Goal: Find specific page/section: Find specific page/section

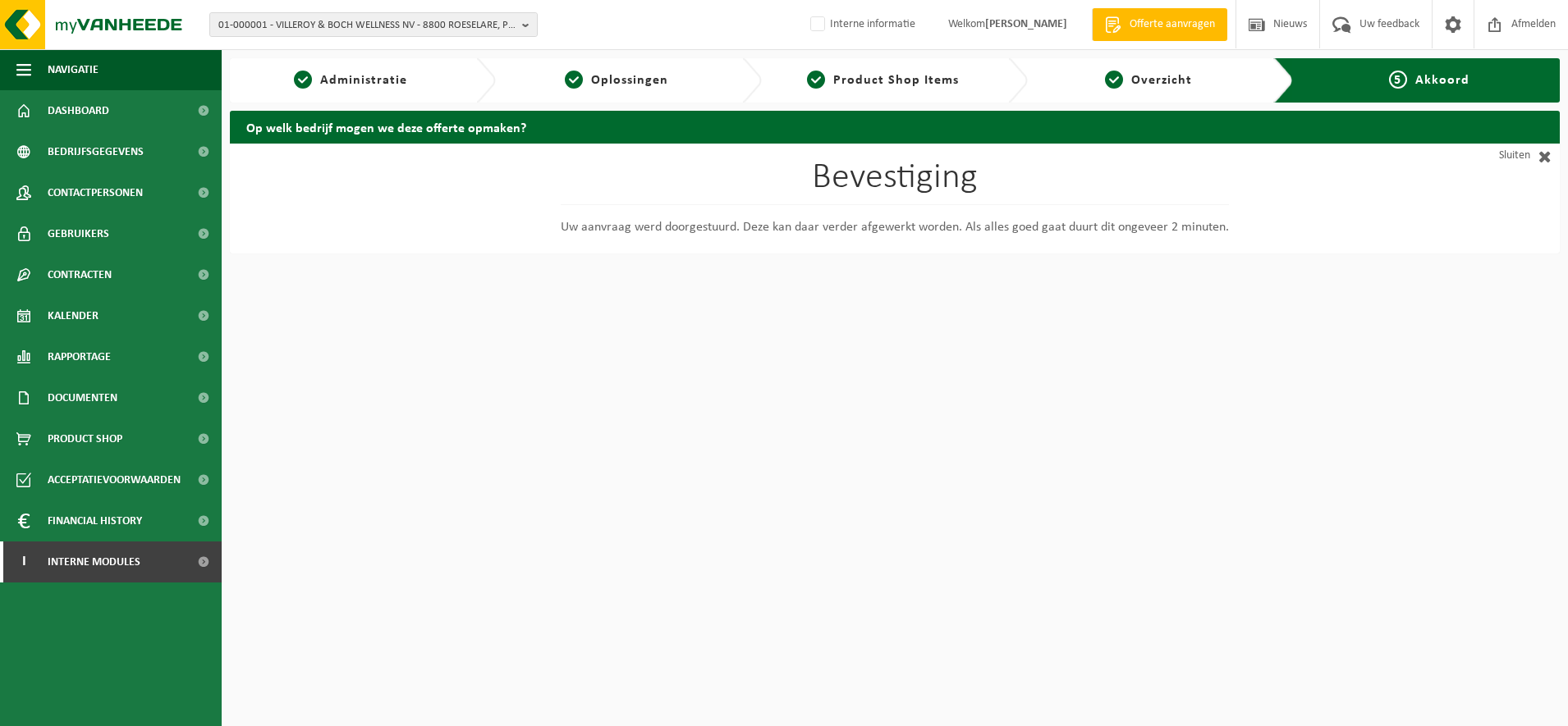
drag, startPoint x: 995, startPoint y: 625, endPoint x: 1002, endPoint y: 650, distance: 26.0
click at [994, 625] on html "01-000001 - VILLEROY & BOCH WELLNESS NV - 8800 ROESELARE, POPULIERSTRAAT 1 01-0…" at bounding box center [784, 363] width 1568 height 726
click at [570, 404] on html "01-000001 - VILLEROY & BOCH WELLNESS NV - 8800 ROESELARE, POPULIERSTRAAT 1 01-0…" at bounding box center [784, 363] width 1568 height 726
click at [793, 525] on html "01-000001 - VILLEROY & BOCH WELLNESS NV - 8800 ROESELARE, POPULIERSTRAAT 1 01-0…" at bounding box center [784, 363] width 1568 height 726
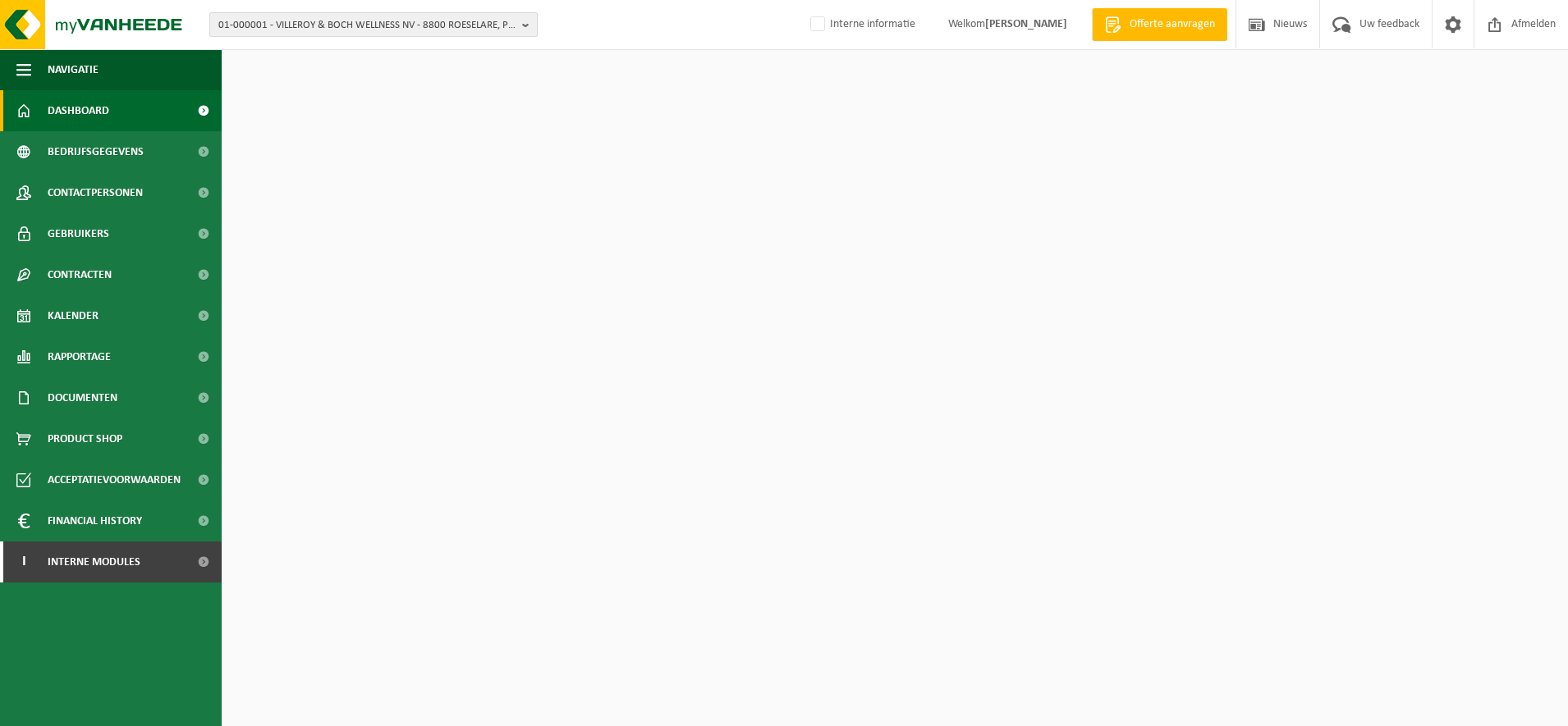
click at [381, 30] on span "01-000001 - VILLEROY & BOCH WELLNESS NV - 8800 ROESELARE, POPULIERSTRAAT 1" at bounding box center [367, 26] width 297 height 25
paste input "10-841581"
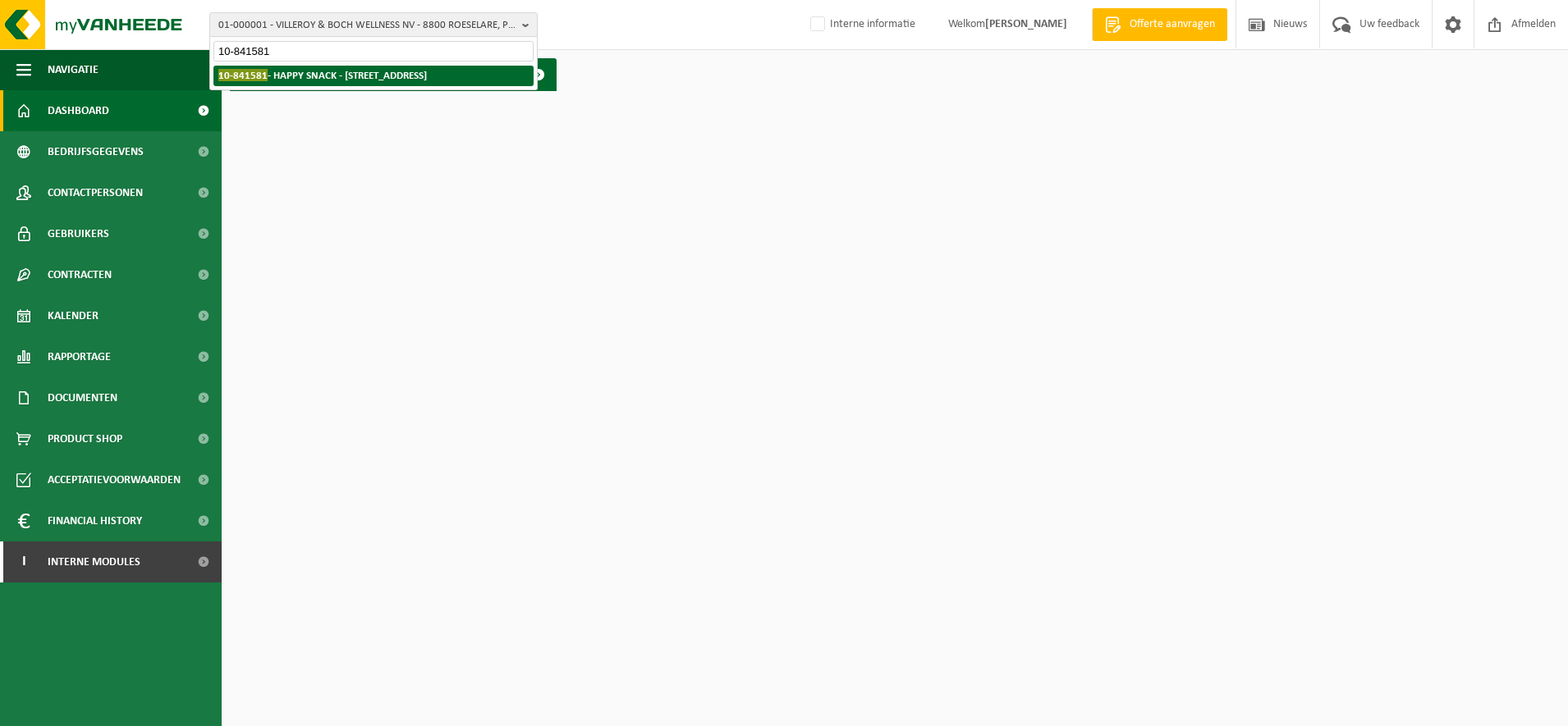
type input "10-841581"
click at [364, 69] on li "10-841581 - HAPPY SNACK - 8530 HARELBEKE, HEERBAAN 246" at bounding box center [373, 76] width 320 height 20
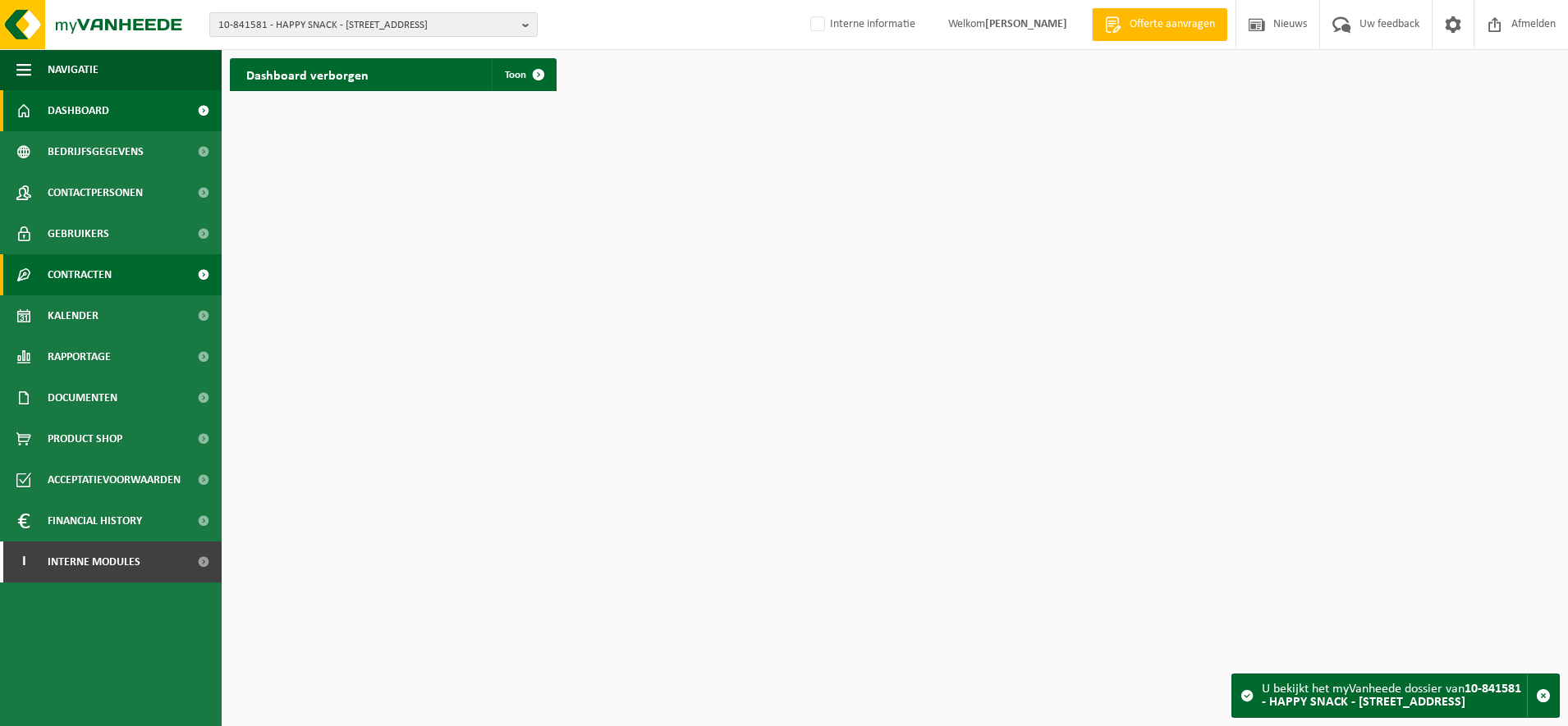
click at [146, 269] on link "Contracten" at bounding box center [110, 275] width 221 height 41
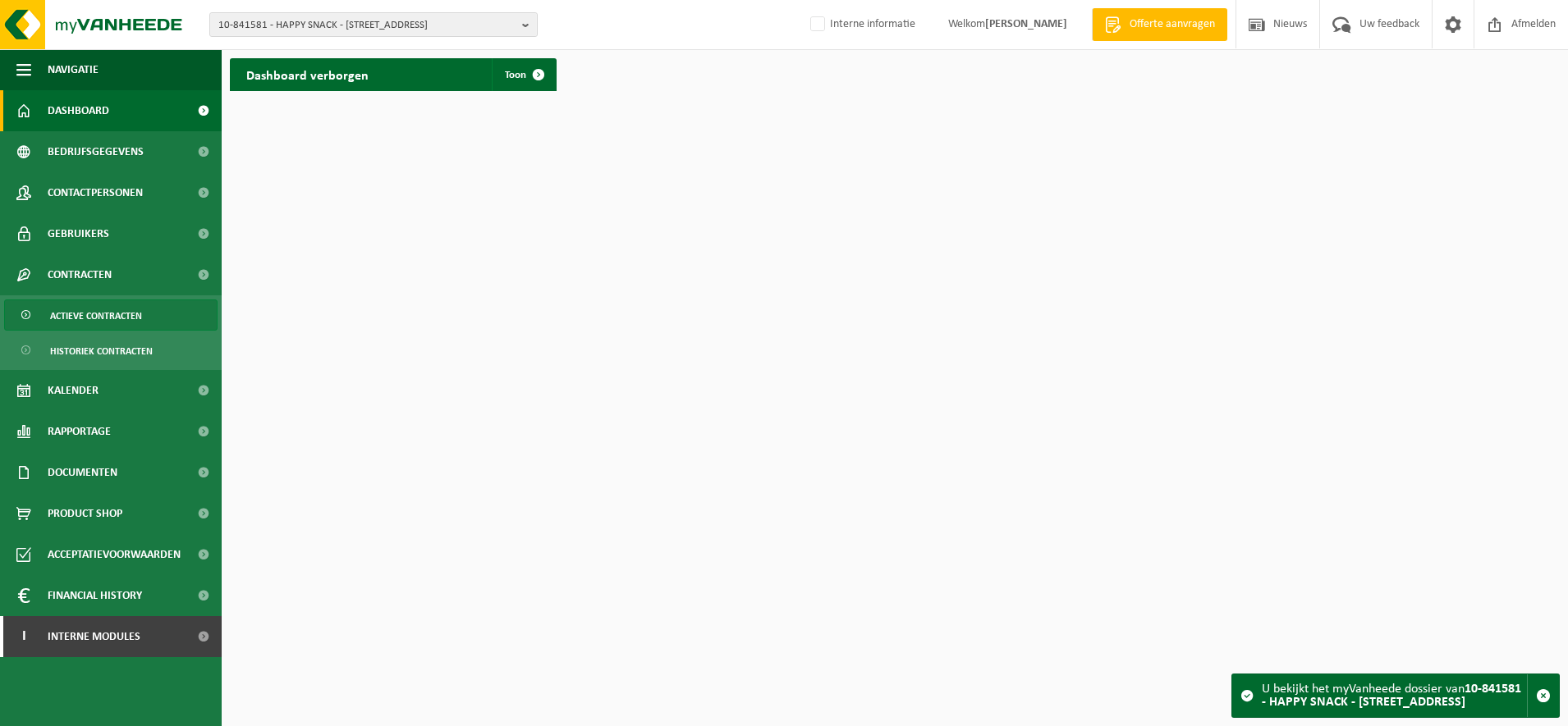
click at [150, 314] on link "Actieve contracten" at bounding box center [111, 315] width 213 height 31
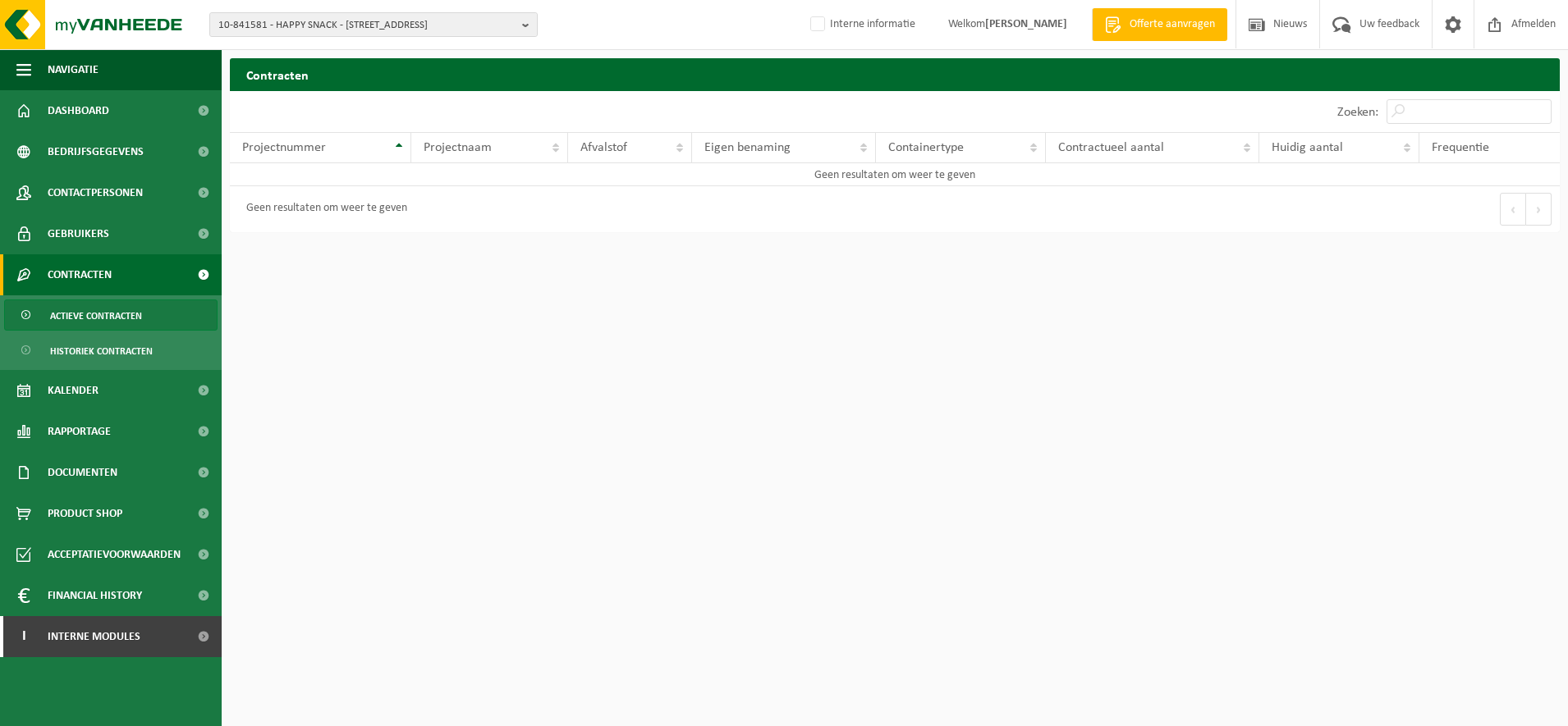
click at [145, 278] on link "Contracten" at bounding box center [110, 275] width 221 height 41
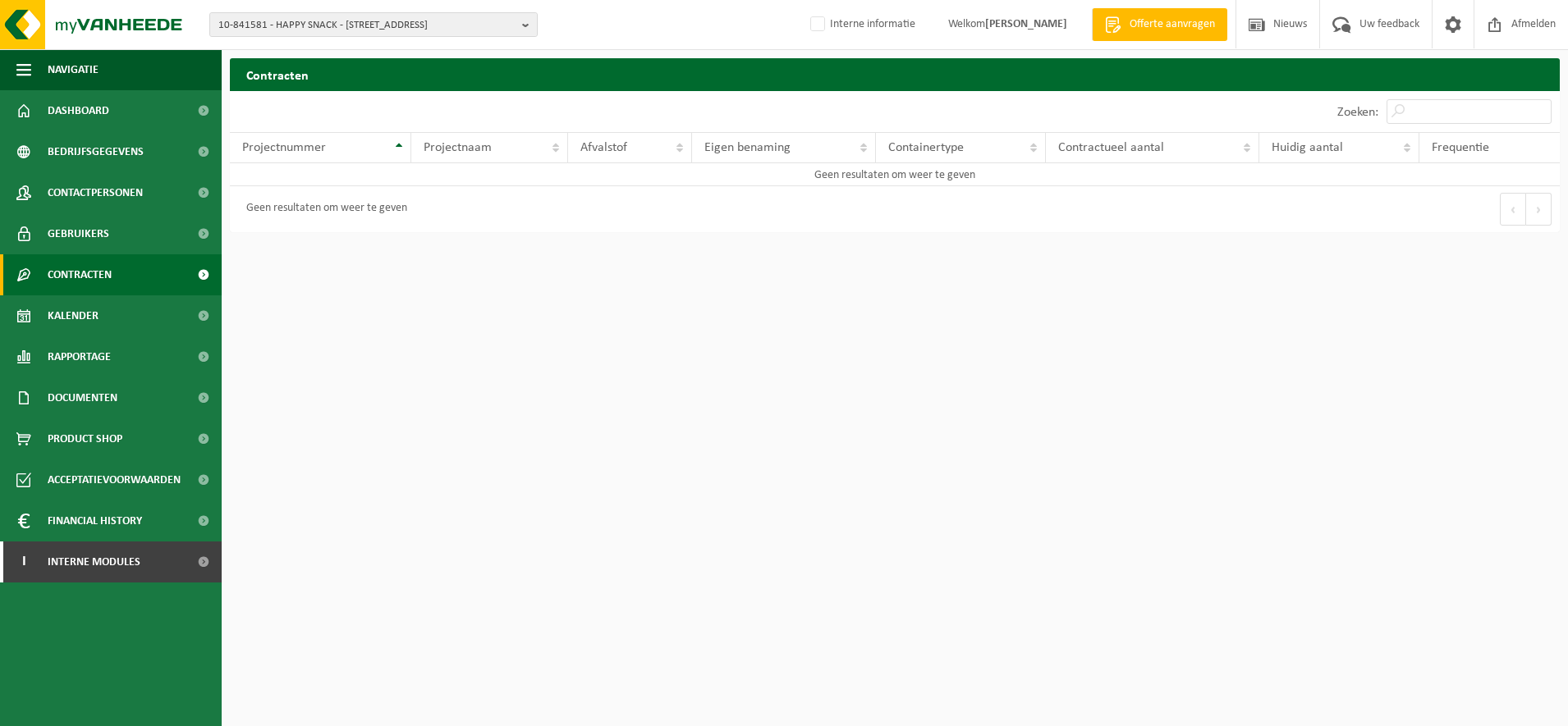
click at [143, 281] on link "Contracten" at bounding box center [110, 275] width 221 height 41
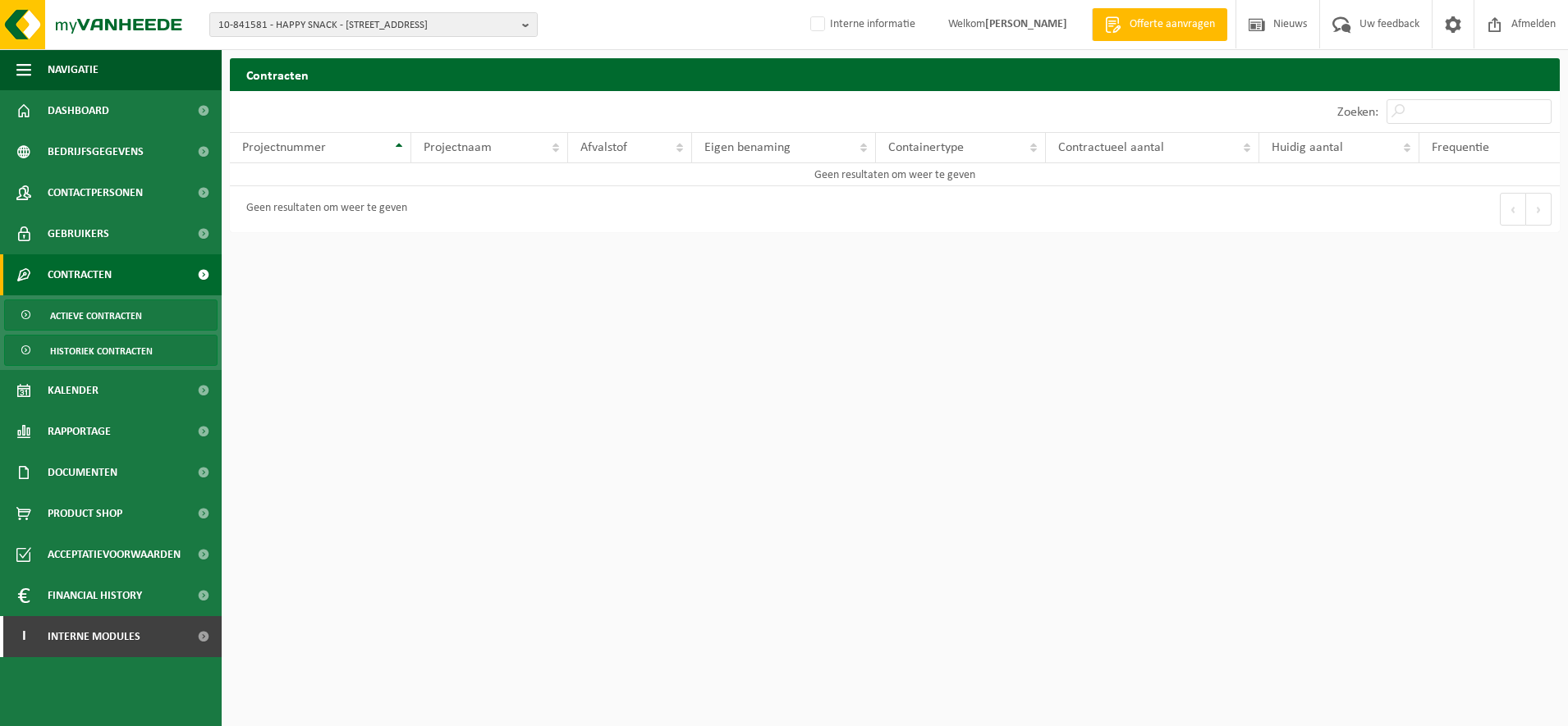
click at [121, 345] on span "Historiek contracten" at bounding box center [101, 351] width 102 height 31
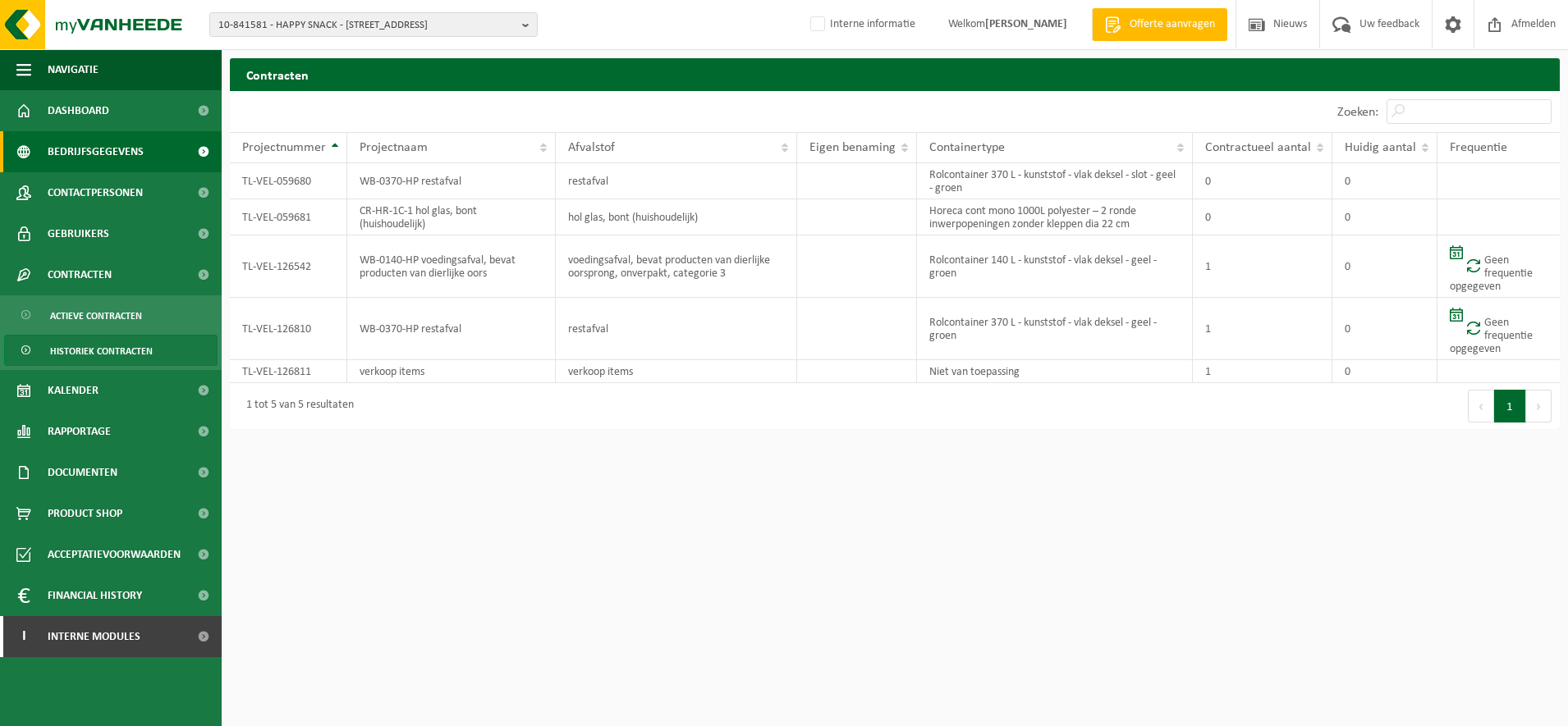
click at [149, 151] on link "Bedrijfsgegevens" at bounding box center [110, 152] width 221 height 41
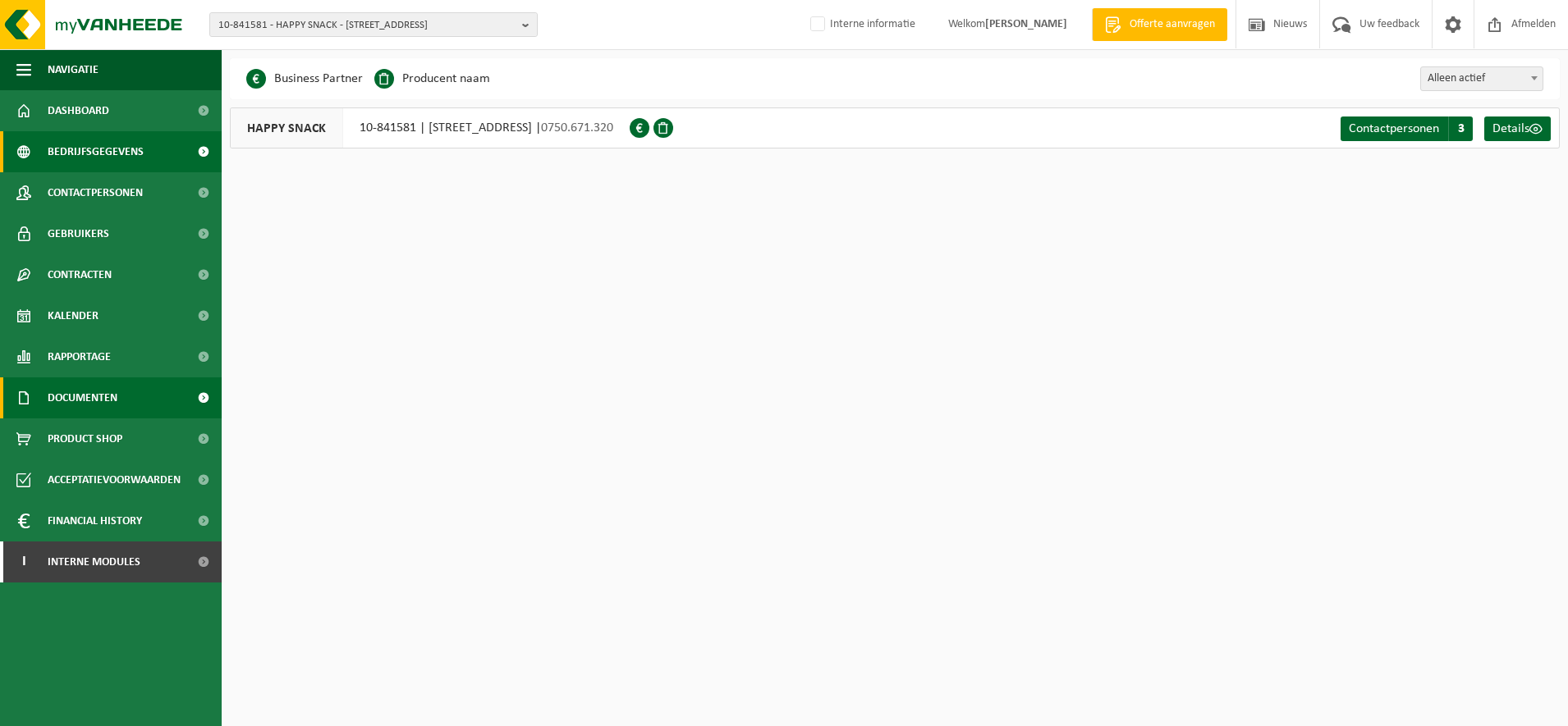
click at [134, 389] on link "Documenten" at bounding box center [110, 397] width 221 height 41
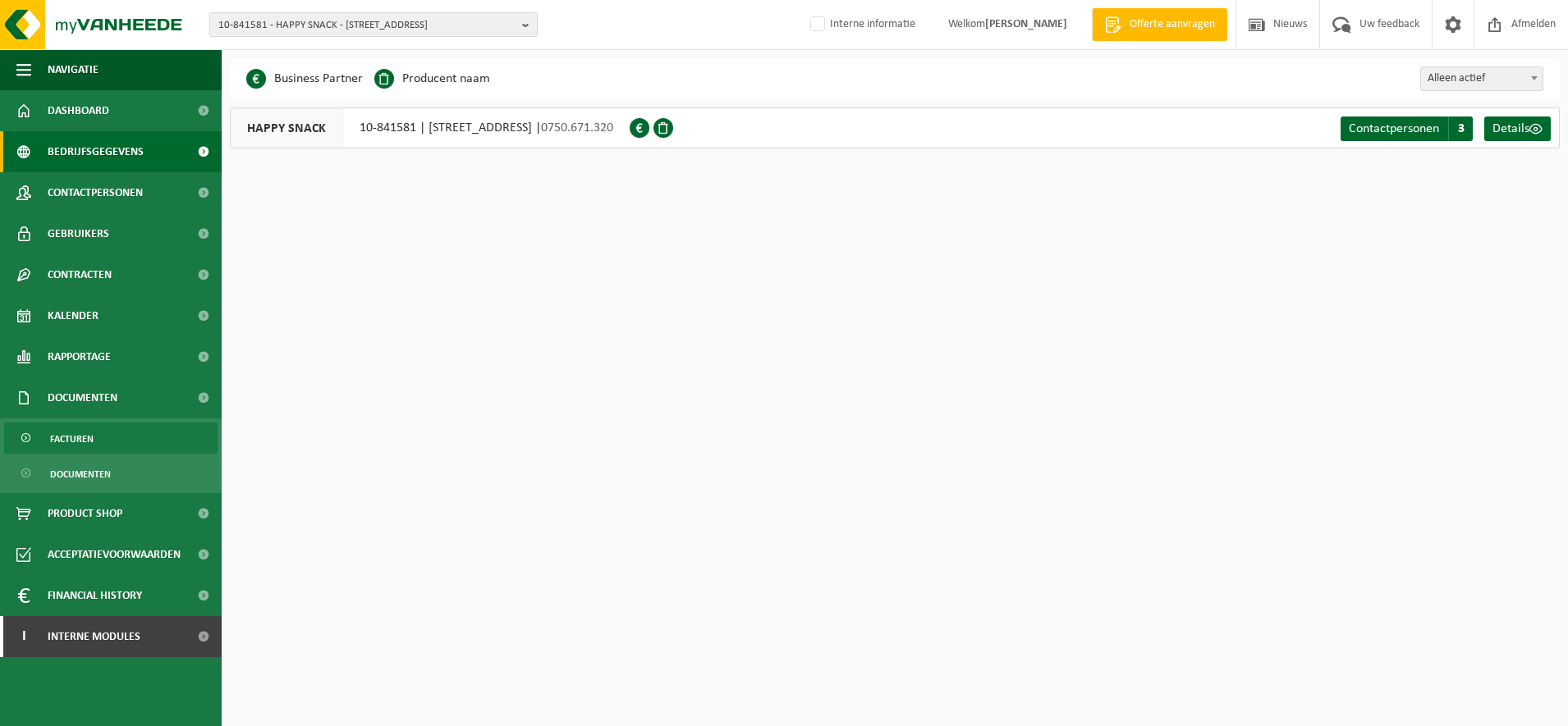
click at [94, 436] on link "Facturen" at bounding box center [111, 438] width 213 height 31
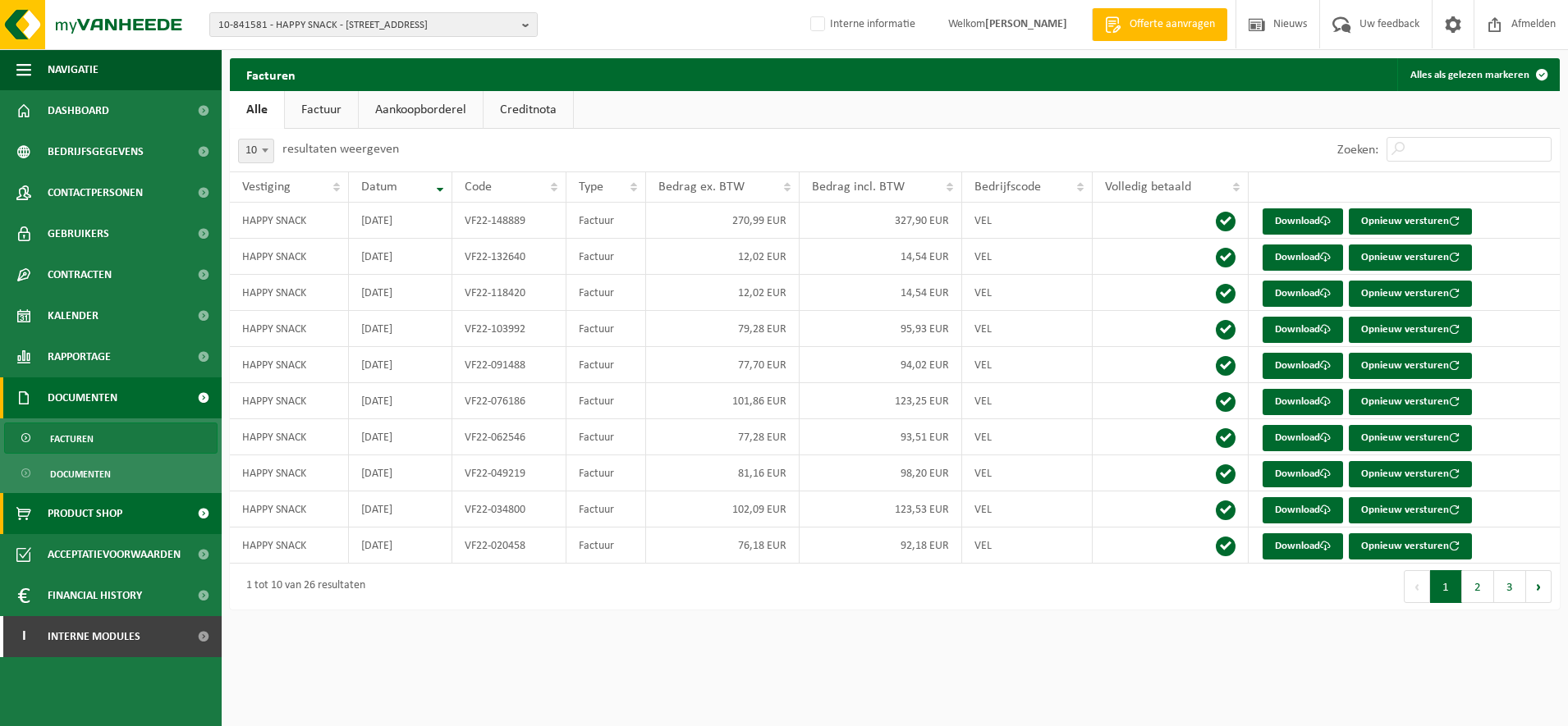
click at [100, 507] on span "Product Shop" at bounding box center [85, 514] width 75 height 41
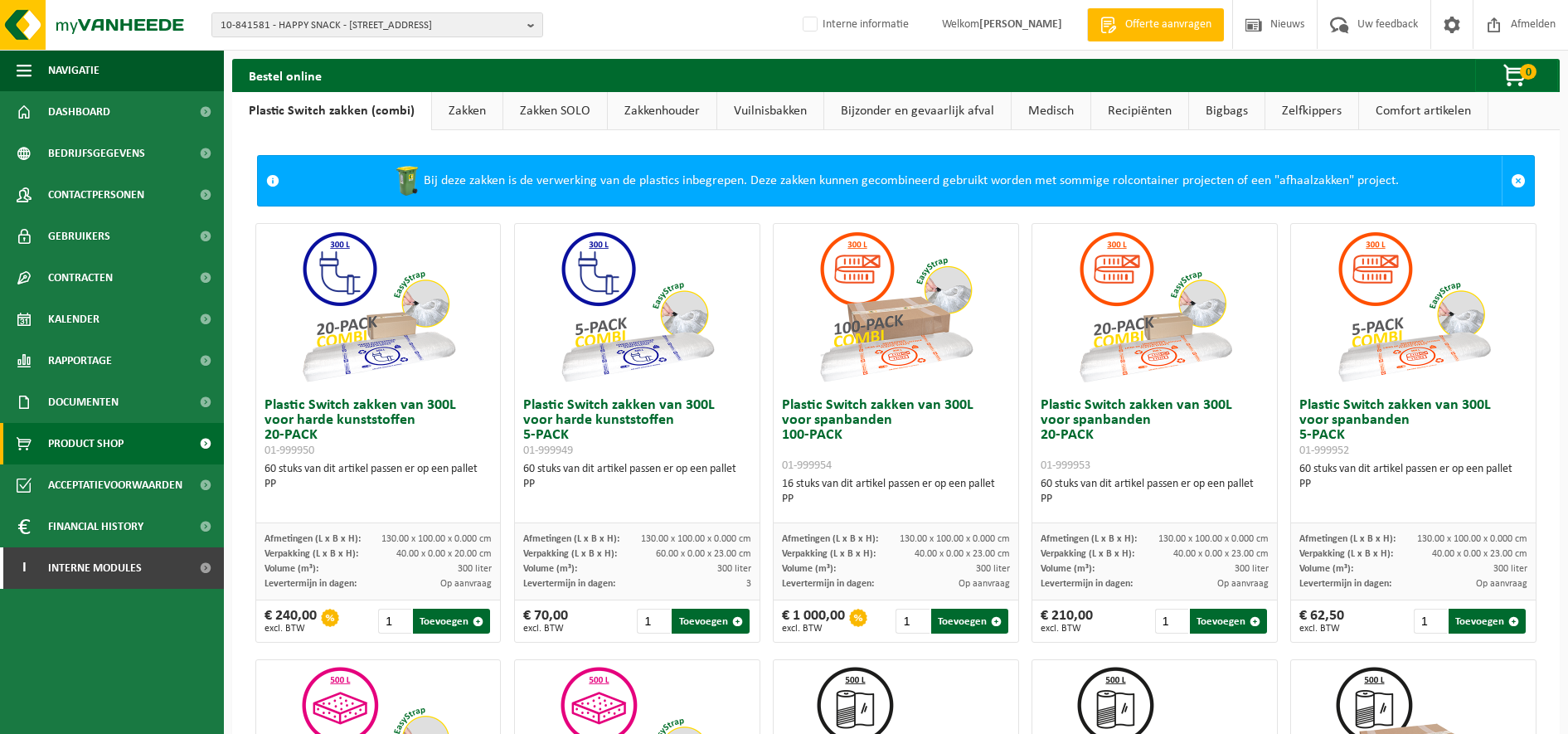
click at [470, 114] on link "Zakken" at bounding box center [467, 110] width 70 height 38
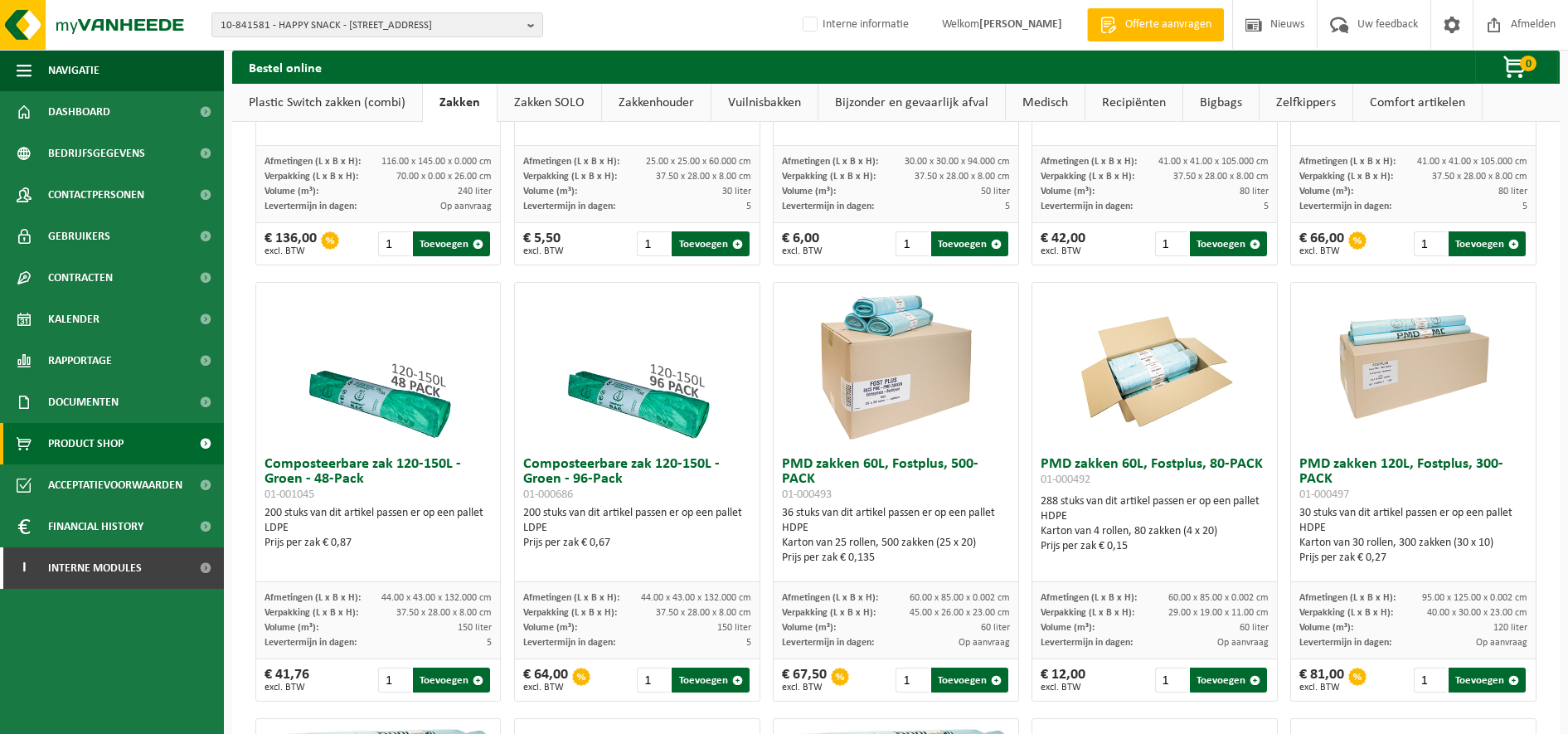
scroll to position [829, 0]
